Goal: Find specific page/section: Find specific page/section

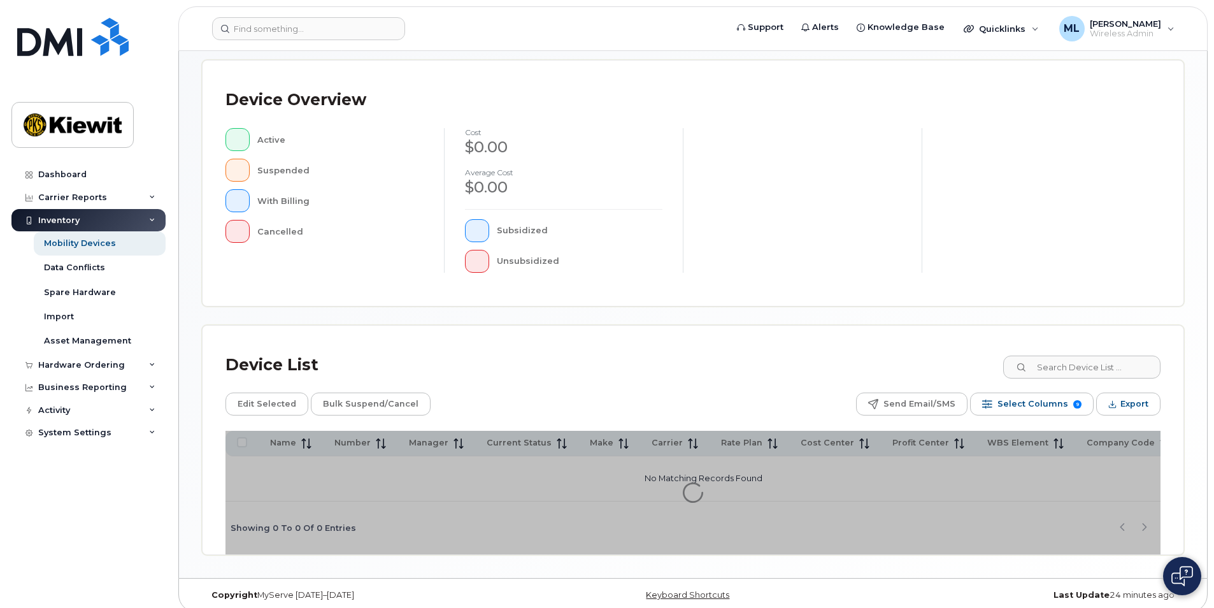
scroll to position [268, 0]
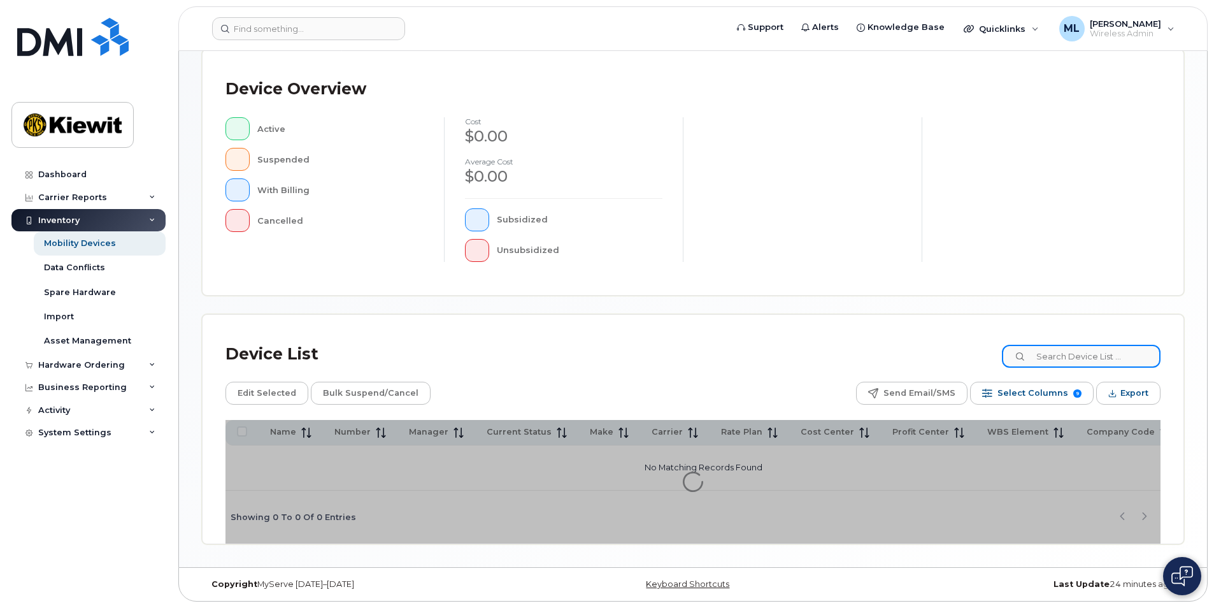
click at [1129, 352] on input at bounding box center [1081, 356] width 159 height 23
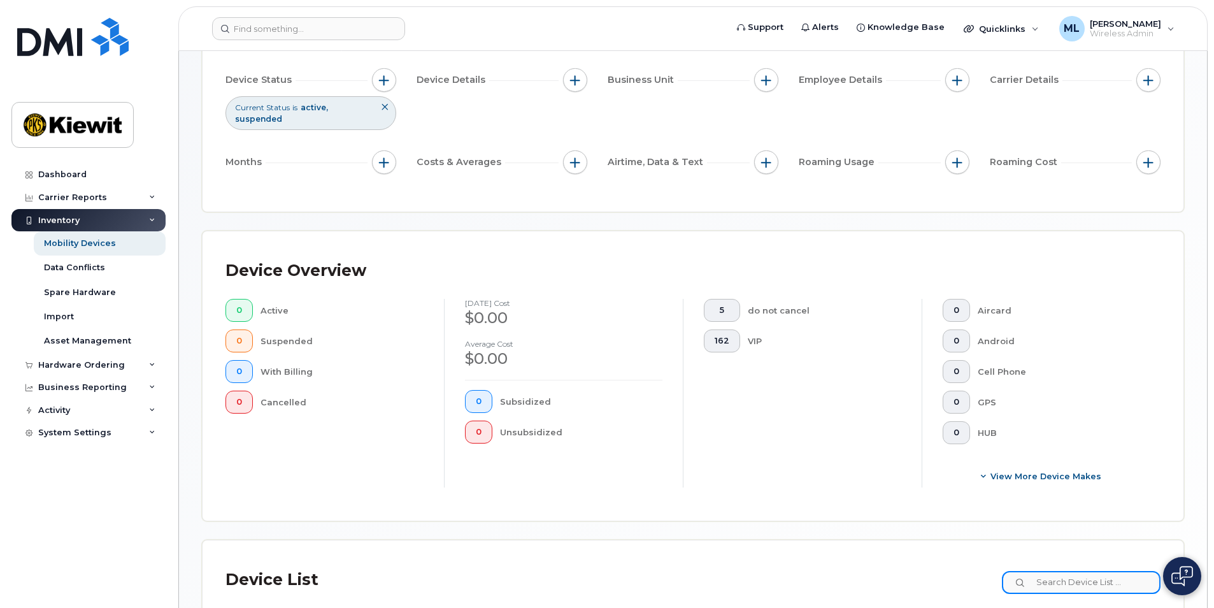
scroll to position [27, 0]
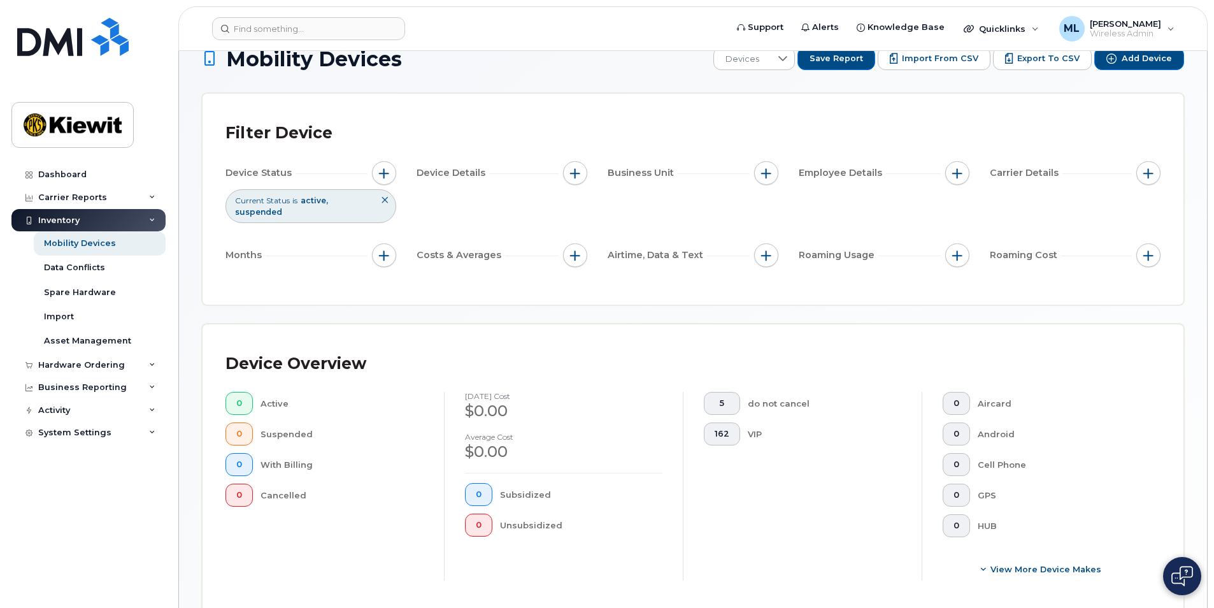
click at [383, 203] on icon at bounding box center [385, 200] width 8 height 8
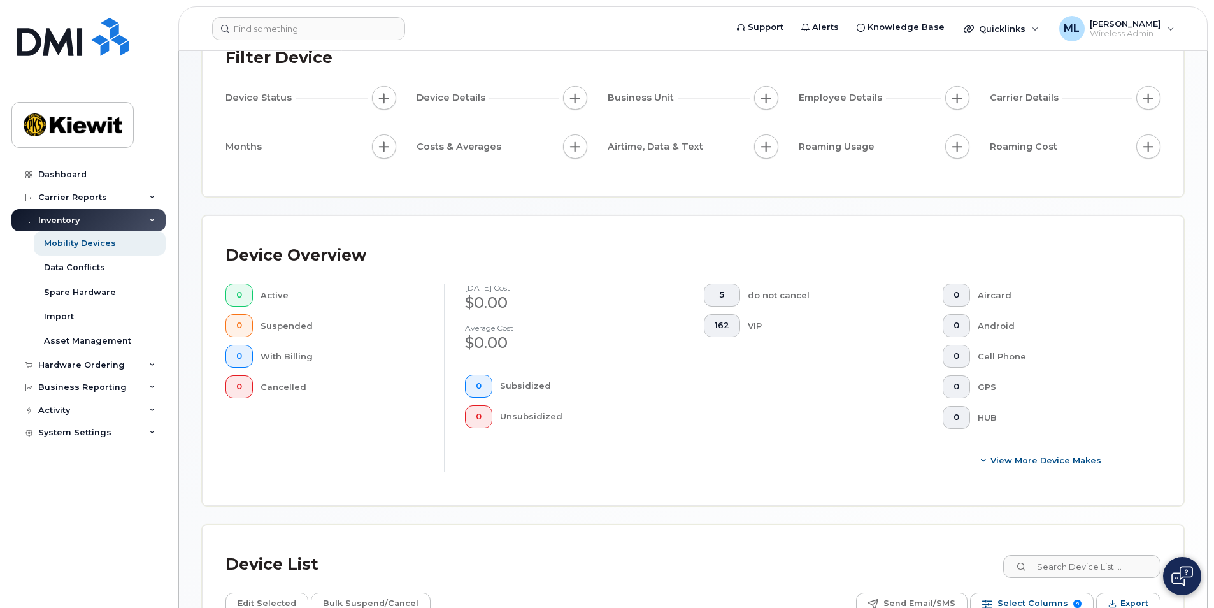
scroll to position [218, 0]
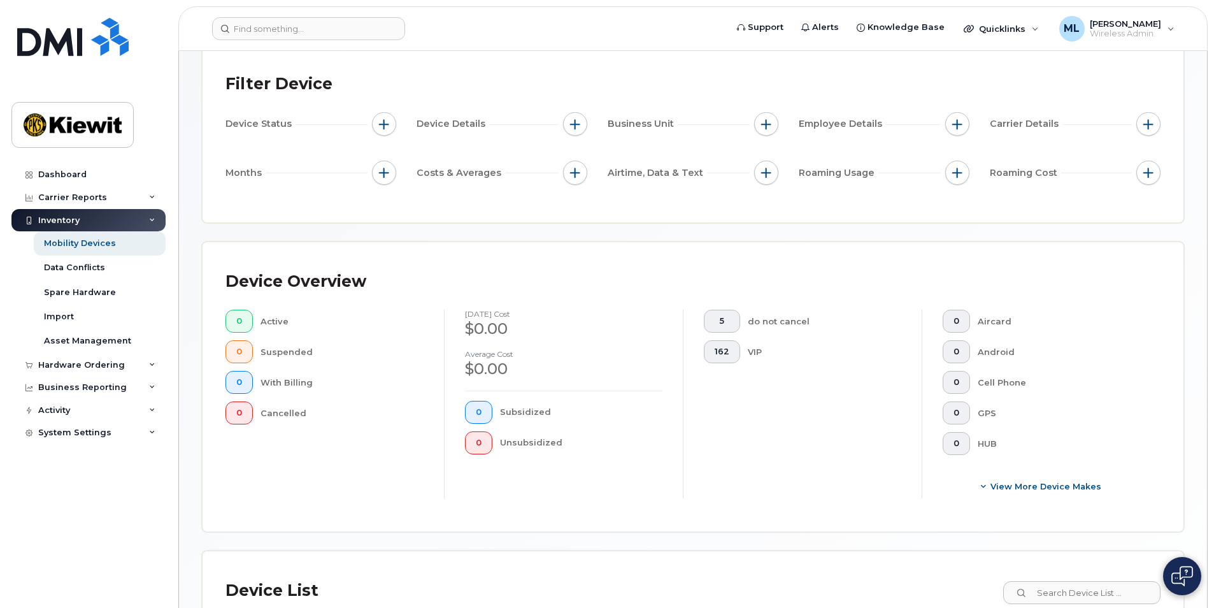
scroll to position [312, 0]
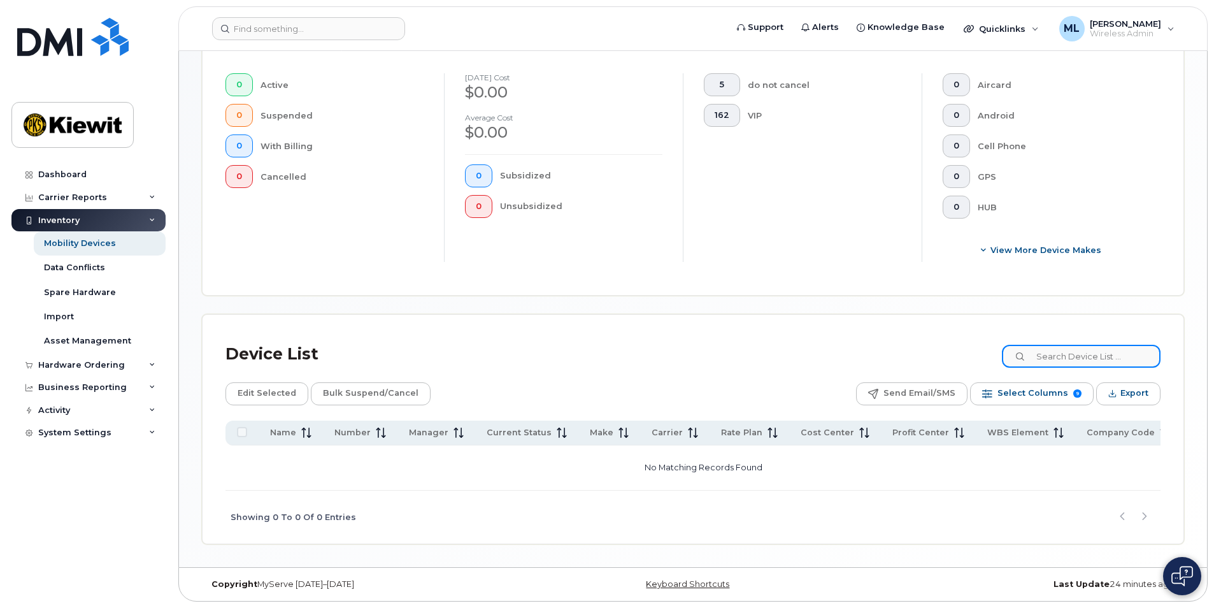
click at [1043, 357] on input at bounding box center [1081, 356] width 159 height 23
type input "Liam White"
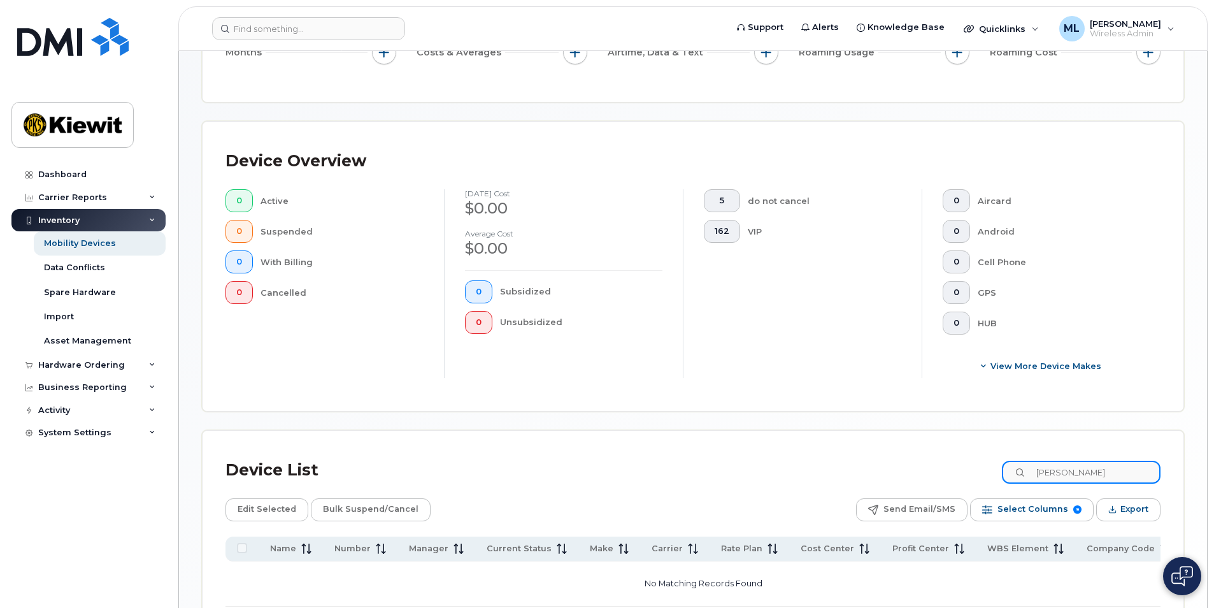
scroll to position [0, 0]
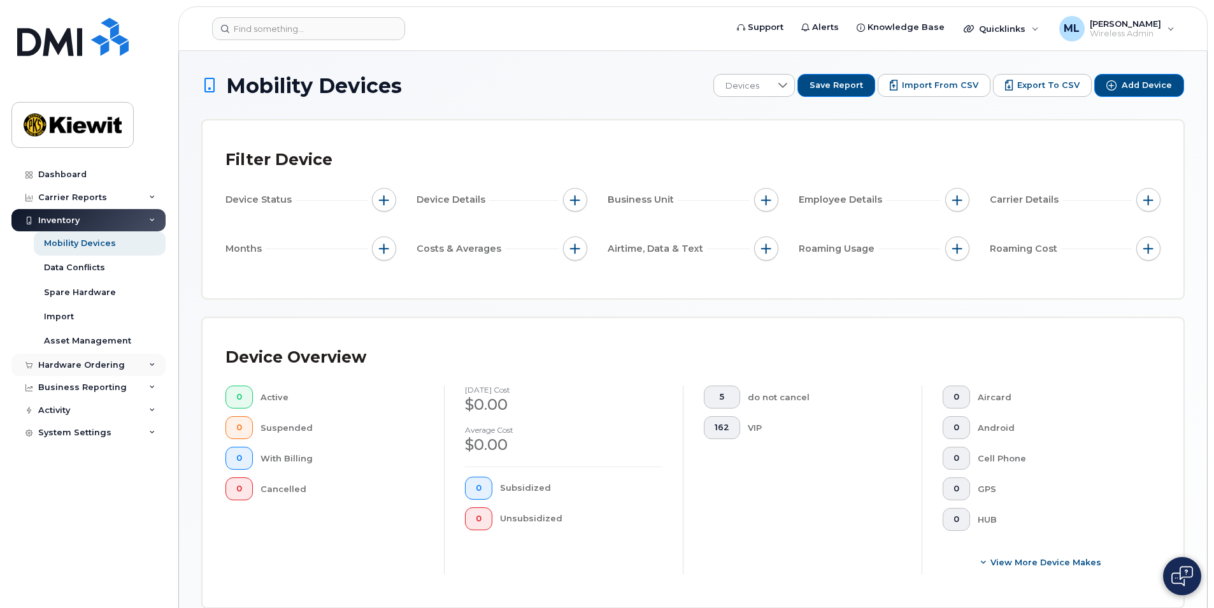
click at [85, 367] on div "Hardware Ordering" at bounding box center [81, 365] width 87 height 10
click at [69, 234] on link "Mobility Devices" at bounding box center [100, 243] width 132 height 24
click at [74, 176] on div "Dashboard" at bounding box center [62, 174] width 48 height 10
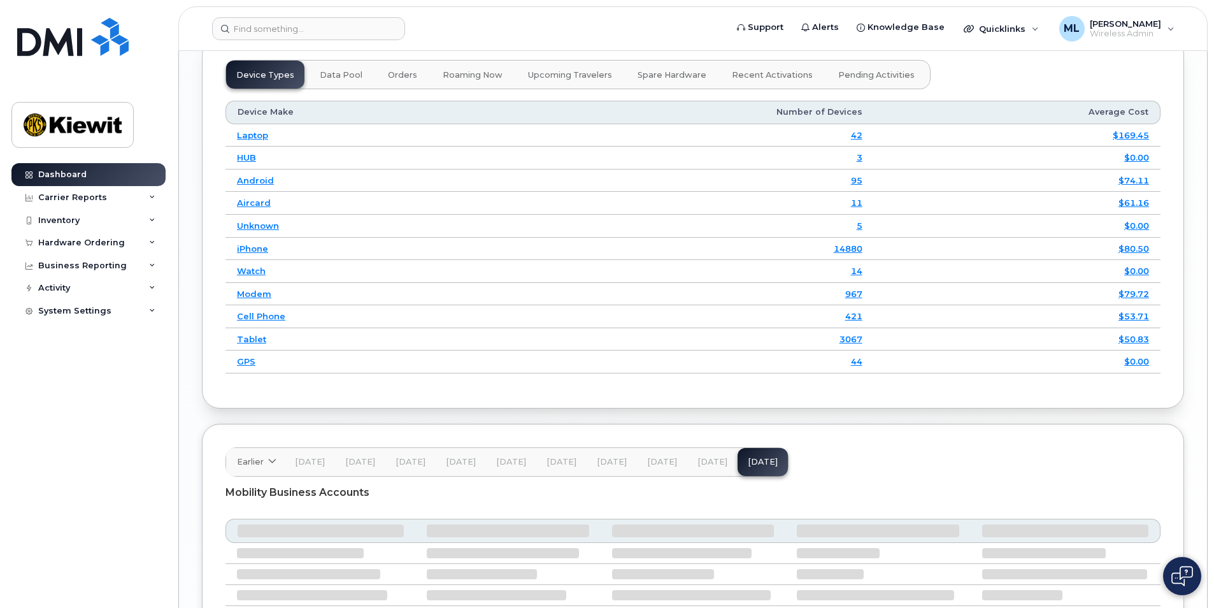
scroll to position [1783, 0]
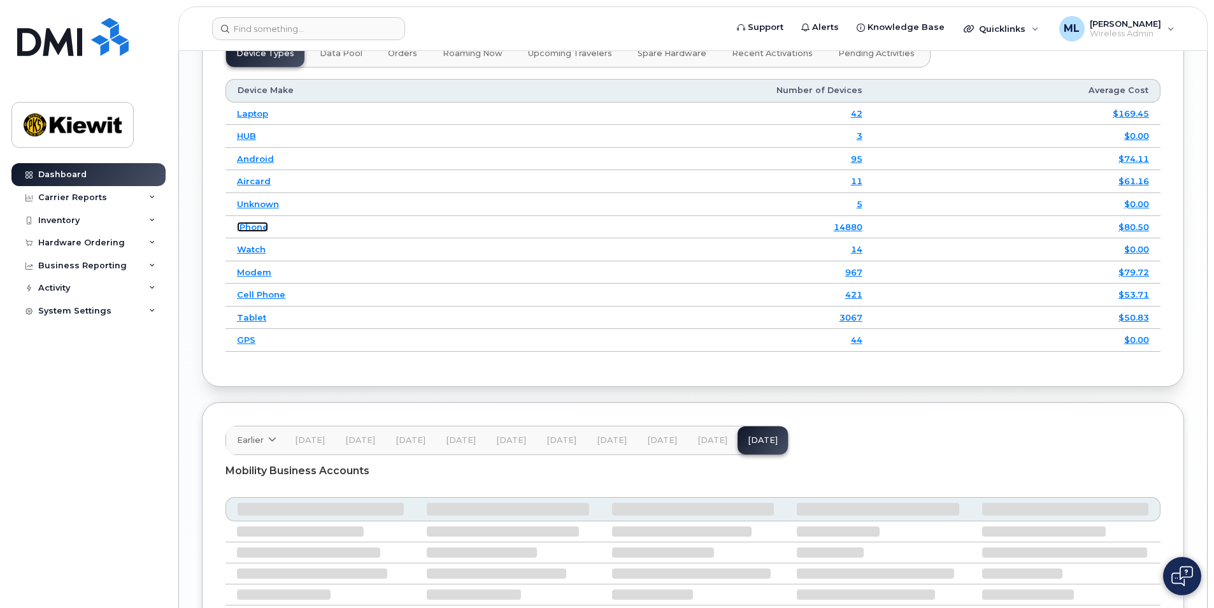
click at [253, 222] on link "iPhone" at bounding box center [252, 227] width 31 height 10
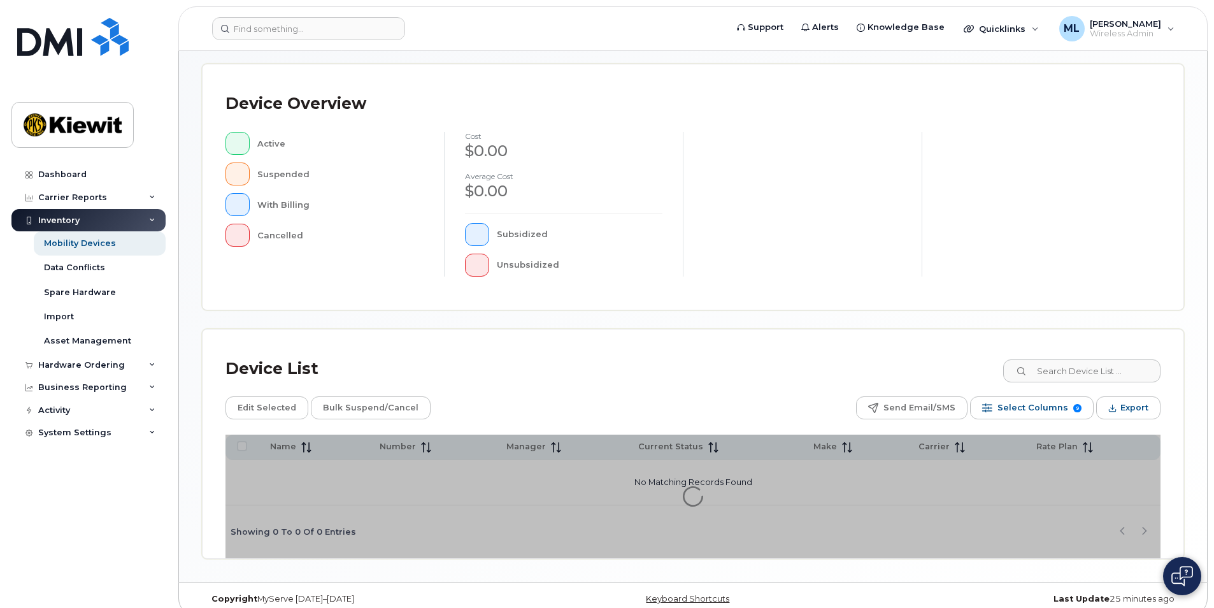
scroll to position [255, 0]
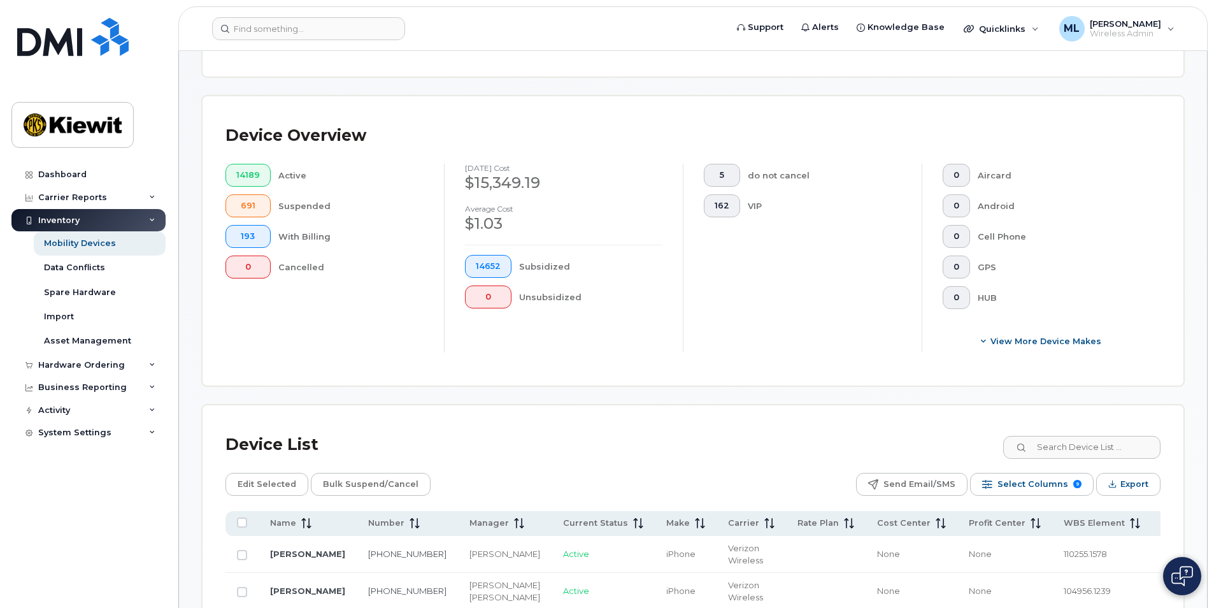
scroll to position [288, 0]
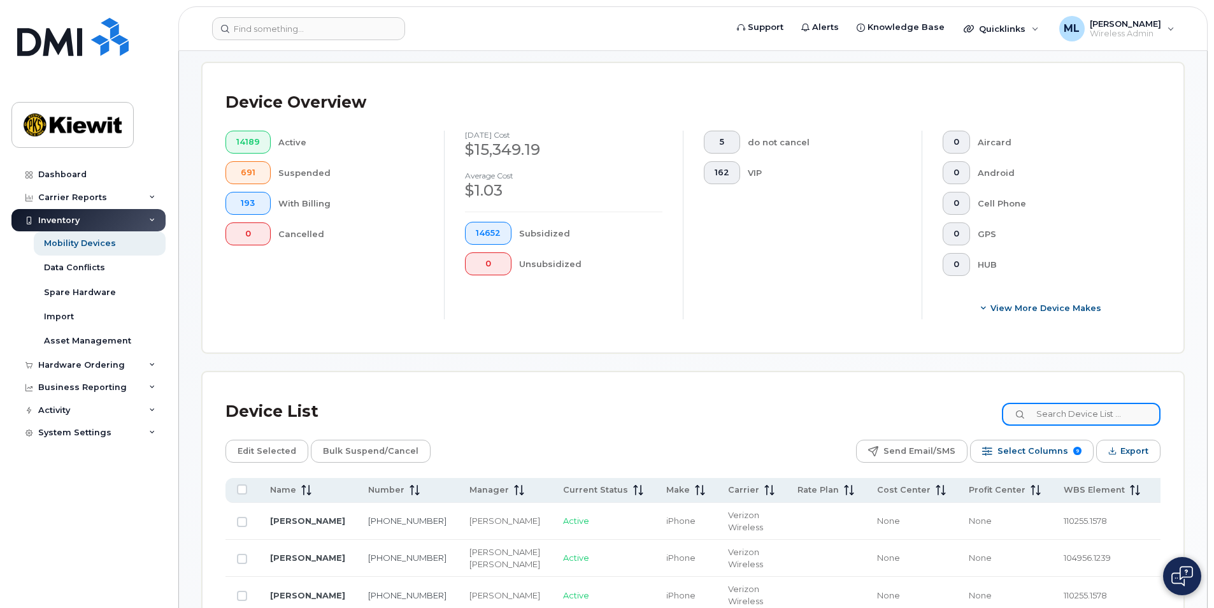
click at [1055, 413] on input at bounding box center [1081, 414] width 159 height 23
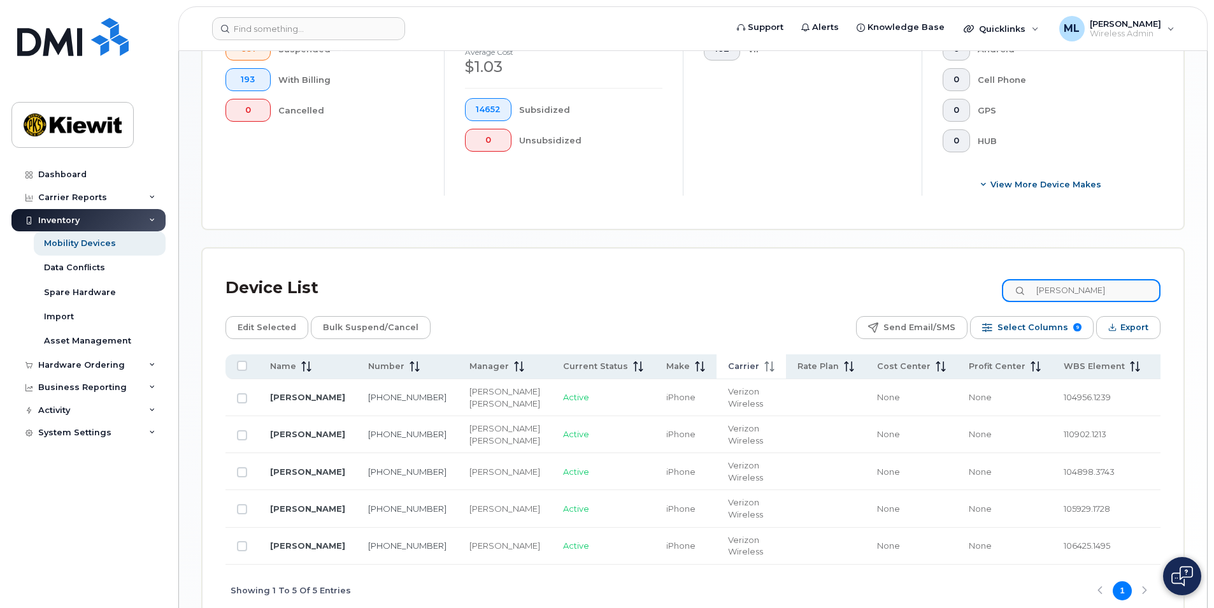
scroll to position [415, 0]
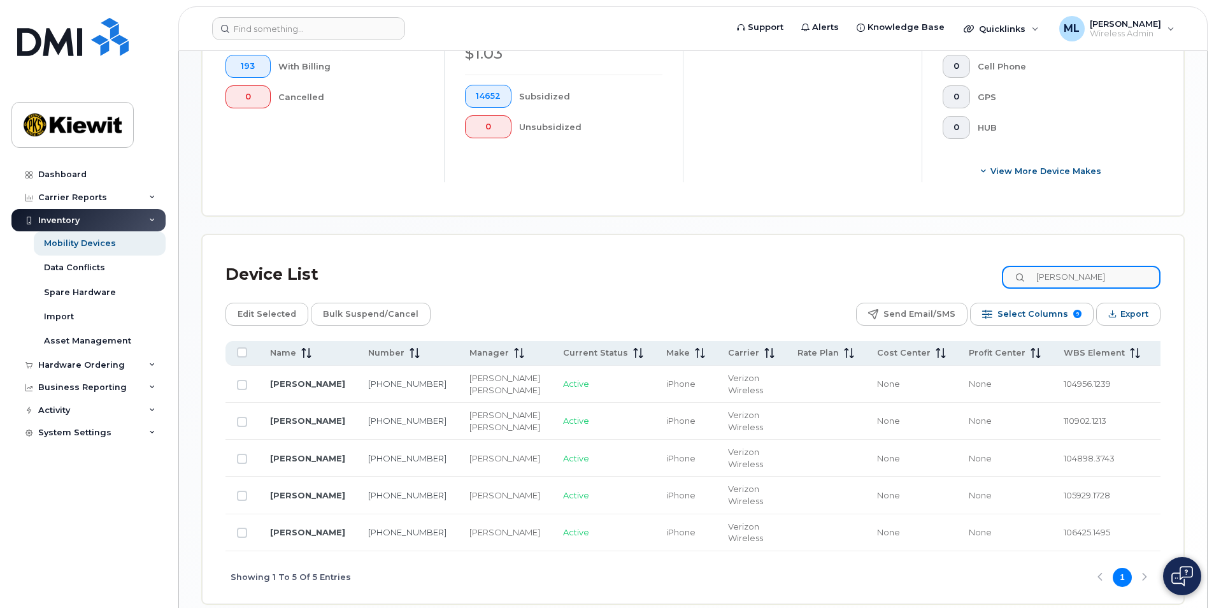
scroll to position [536, 0]
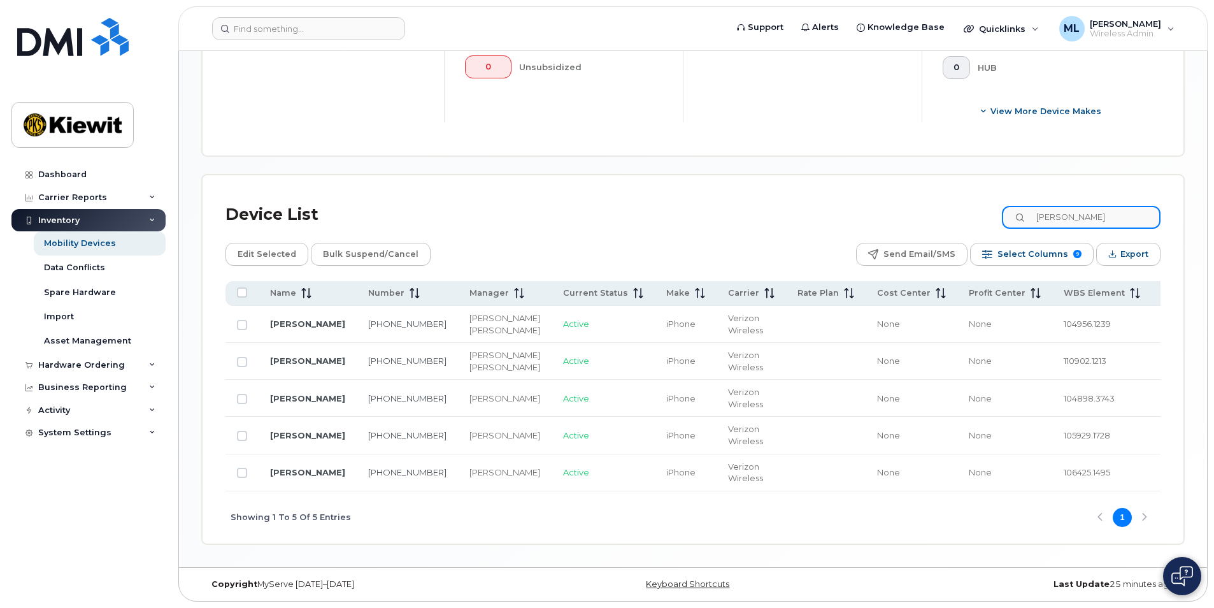
type input "LIam White"
